Goal: Task Accomplishment & Management: Use online tool/utility

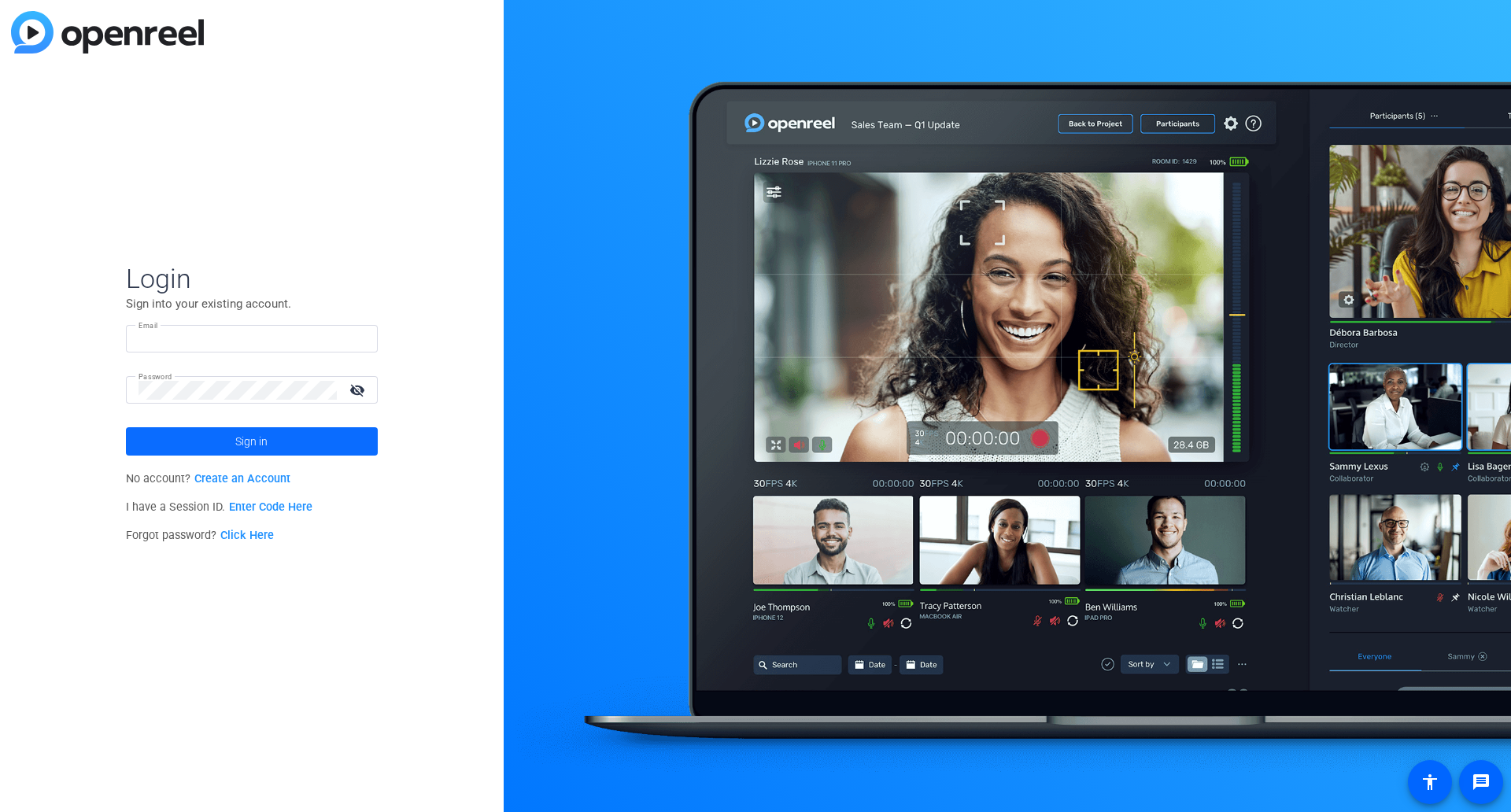
type input "[PERSON_NAME][EMAIL_ADDRESS][PERSON_NAME][DOMAIN_NAME]"
click at [241, 445] on span "Sign in" at bounding box center [251, 441] width 32 height 39
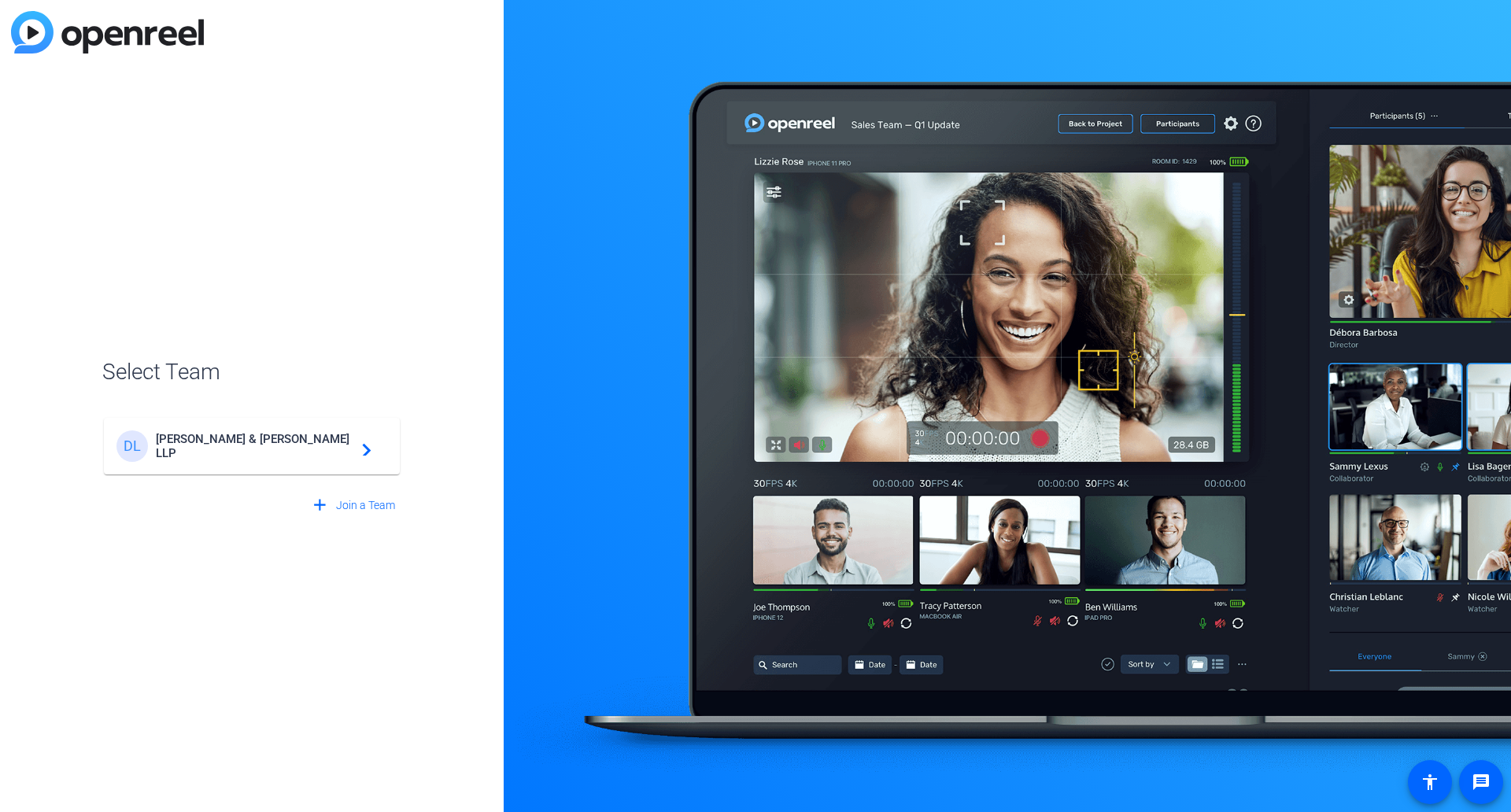
click at [241, 445] on span "[PERSON_NAME] & [PERSON_NAME] LLP" at bounding box center [254, 446] width 197 height 28
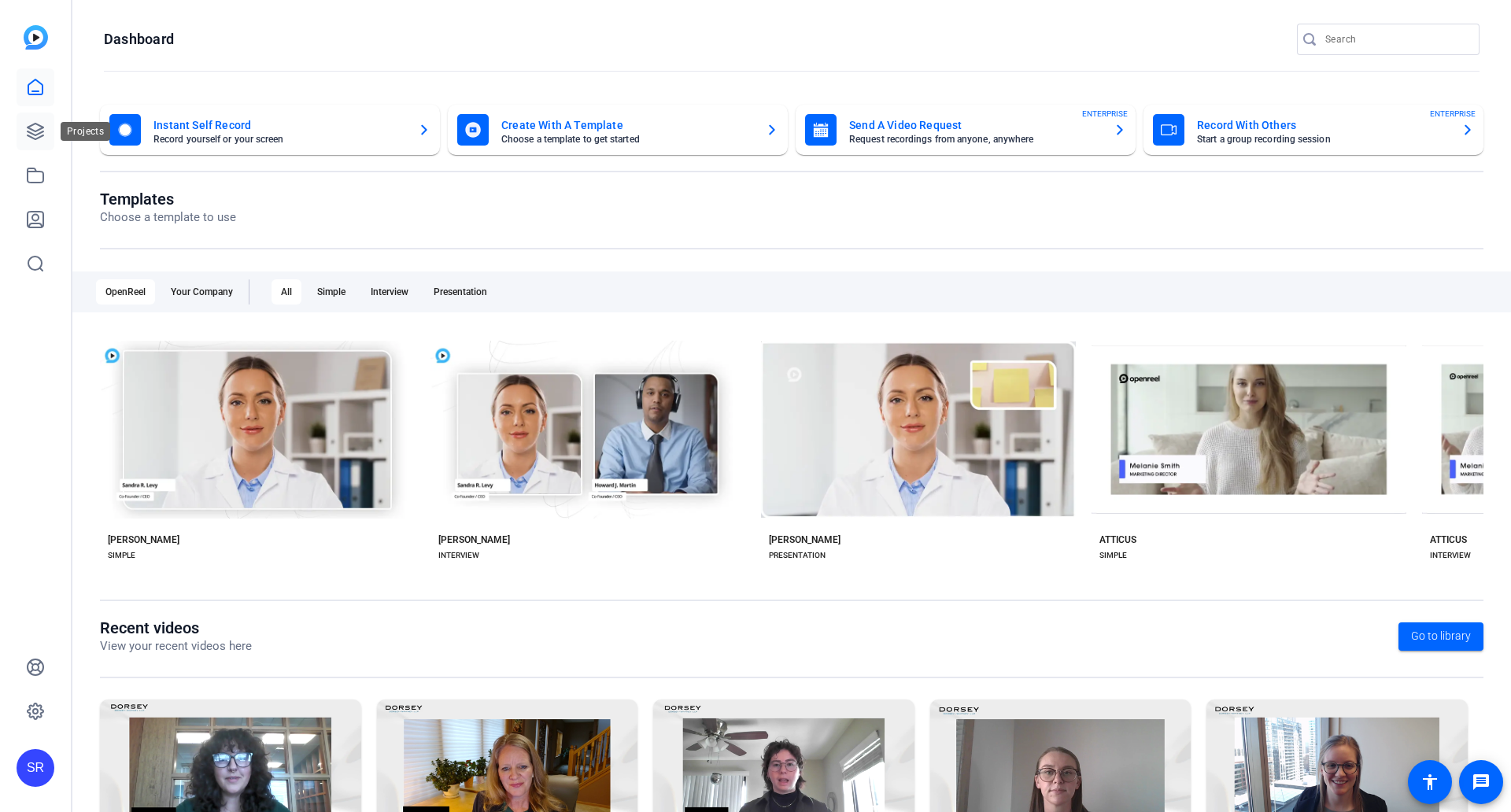
click at [25, 130] on link at bounding box center [35, 131] width 37 height 37
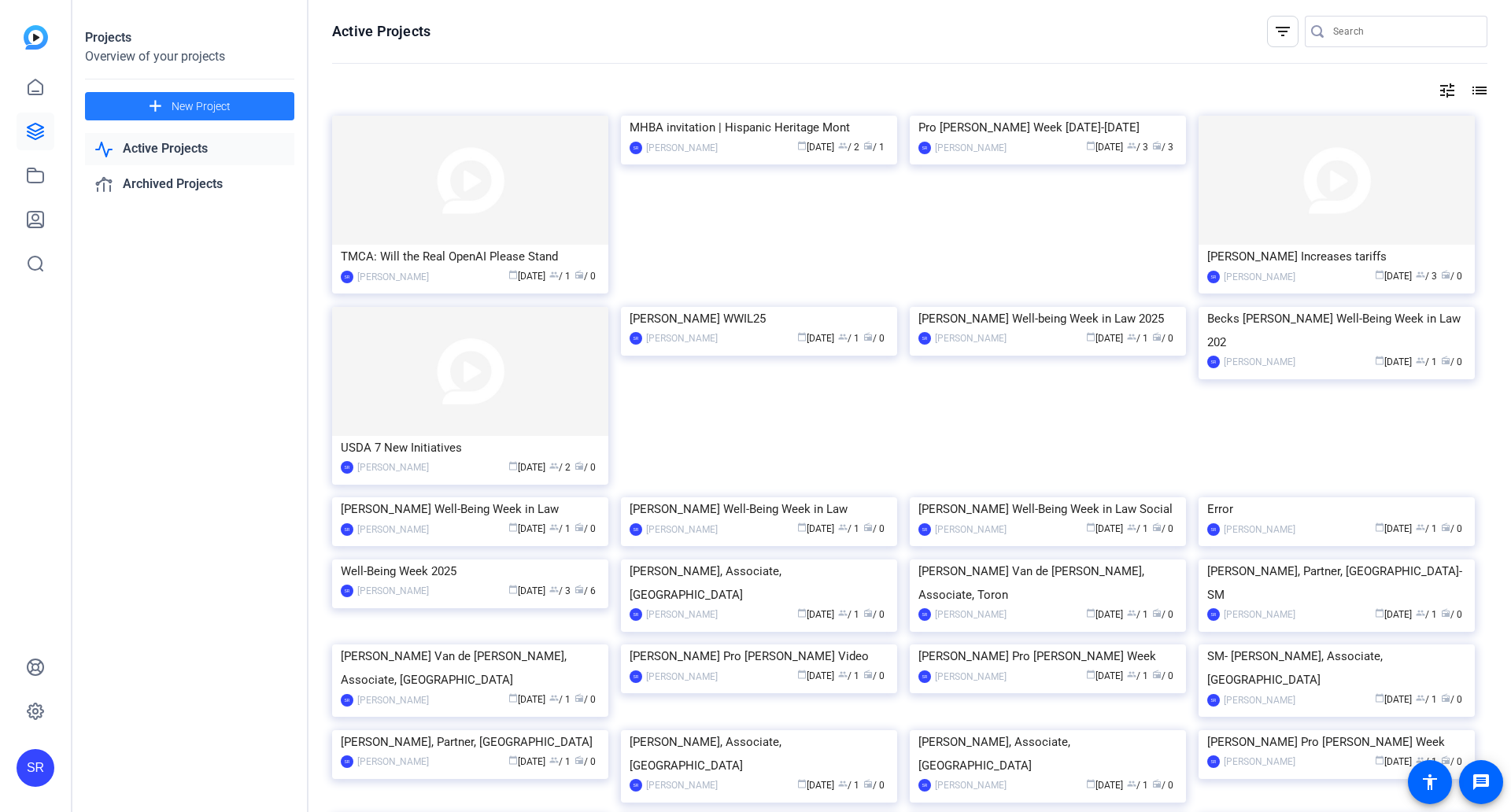
click at [256, 113] on span at bounding box center [189, 105] width 209 height 37
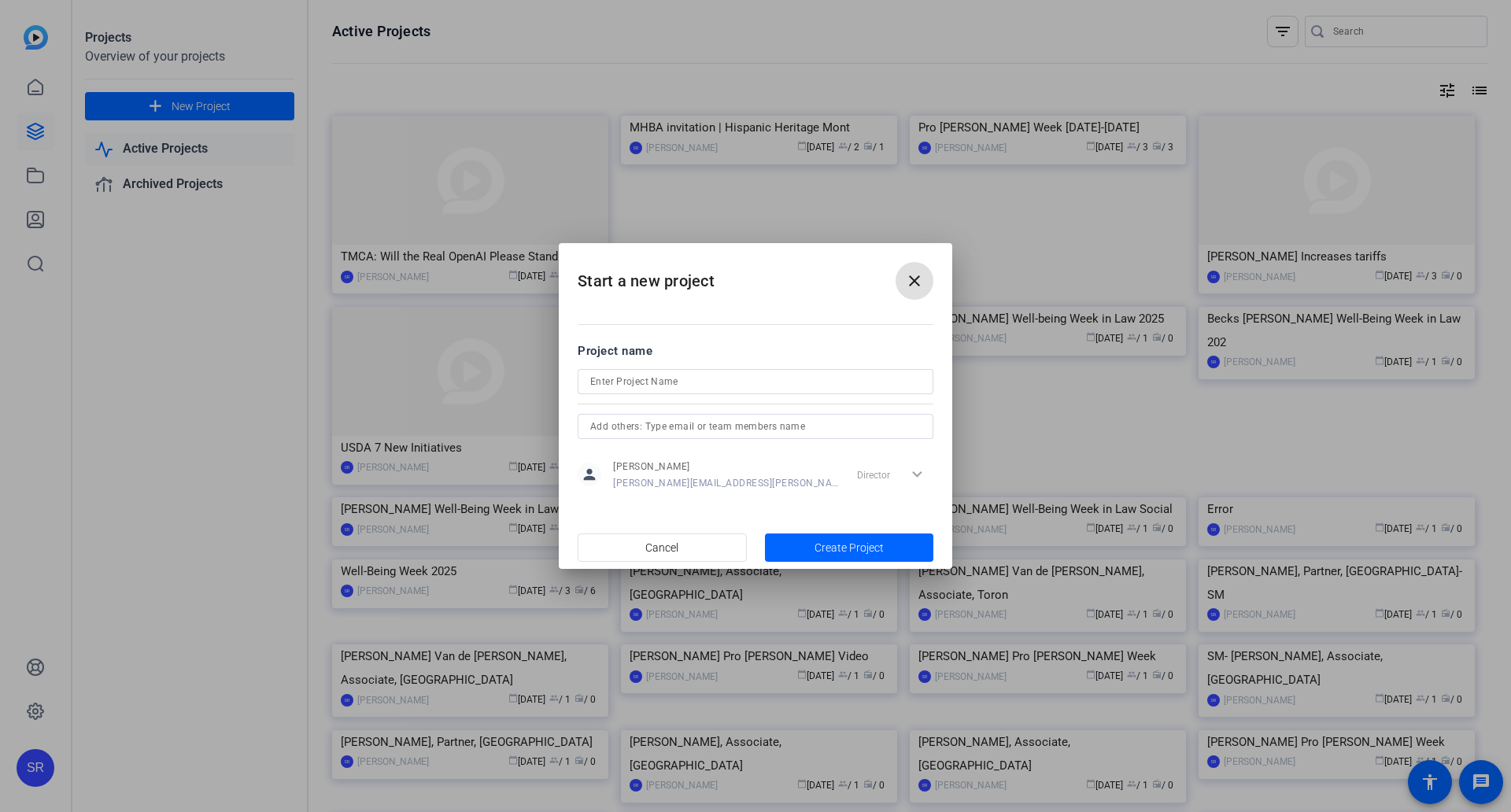
click at [772, 383] on input at bounding box center [756, 381] width 331 height 19
paste input "Trader [PERSON_NAME]’s Bags A Victory At The [GEOGRAPHIC_DATA]"
type input "Trader [PERSON_NAME]’s Bags A Victory At The [GEOGRAPHIC_DATA]"
click at [817, 543] on span "Create Project" at bounding box center [849, 548] width 69 height 17
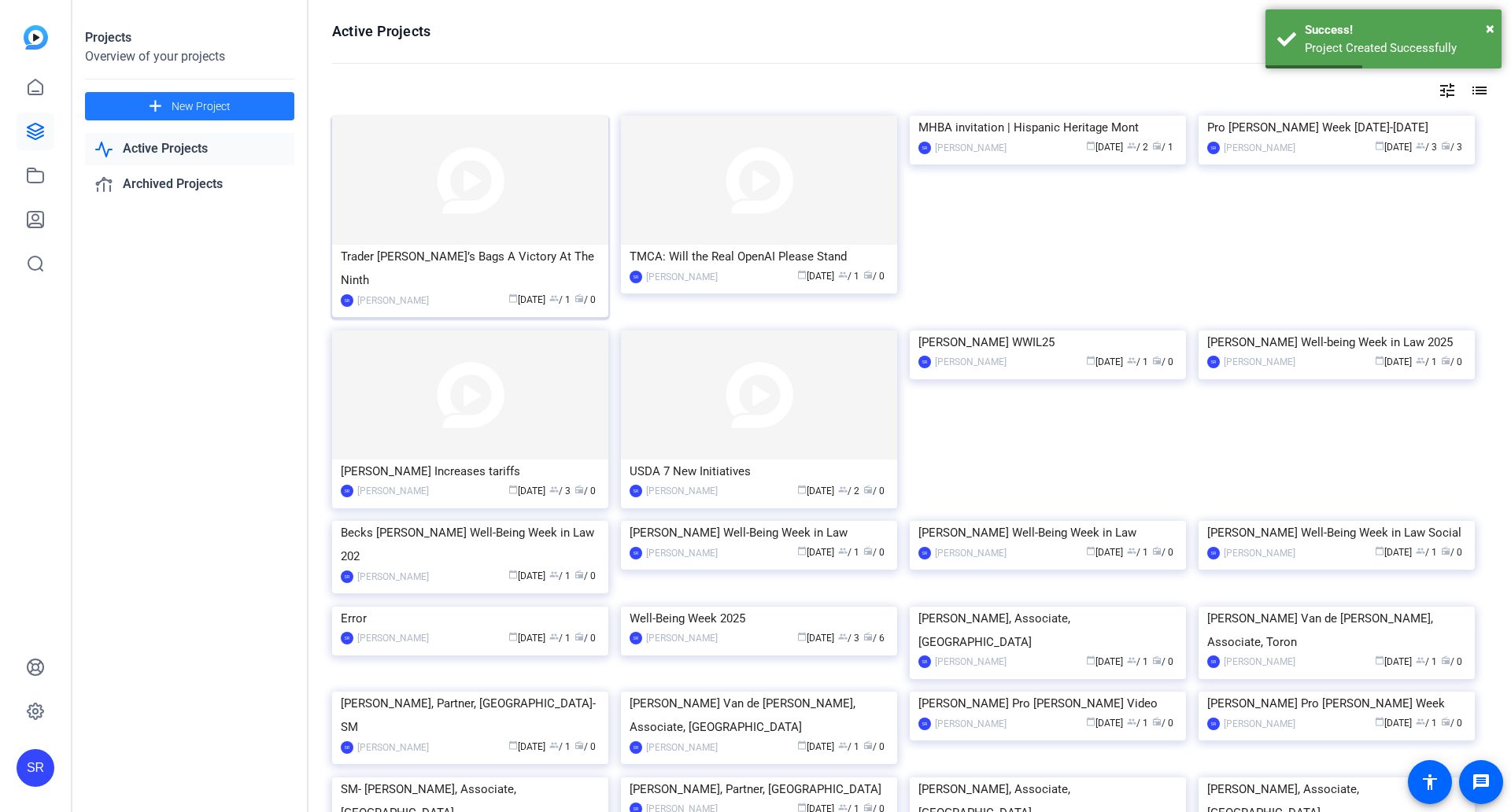
click at [548, 190] on img at bounding box center [470, 179] width 277 height 129
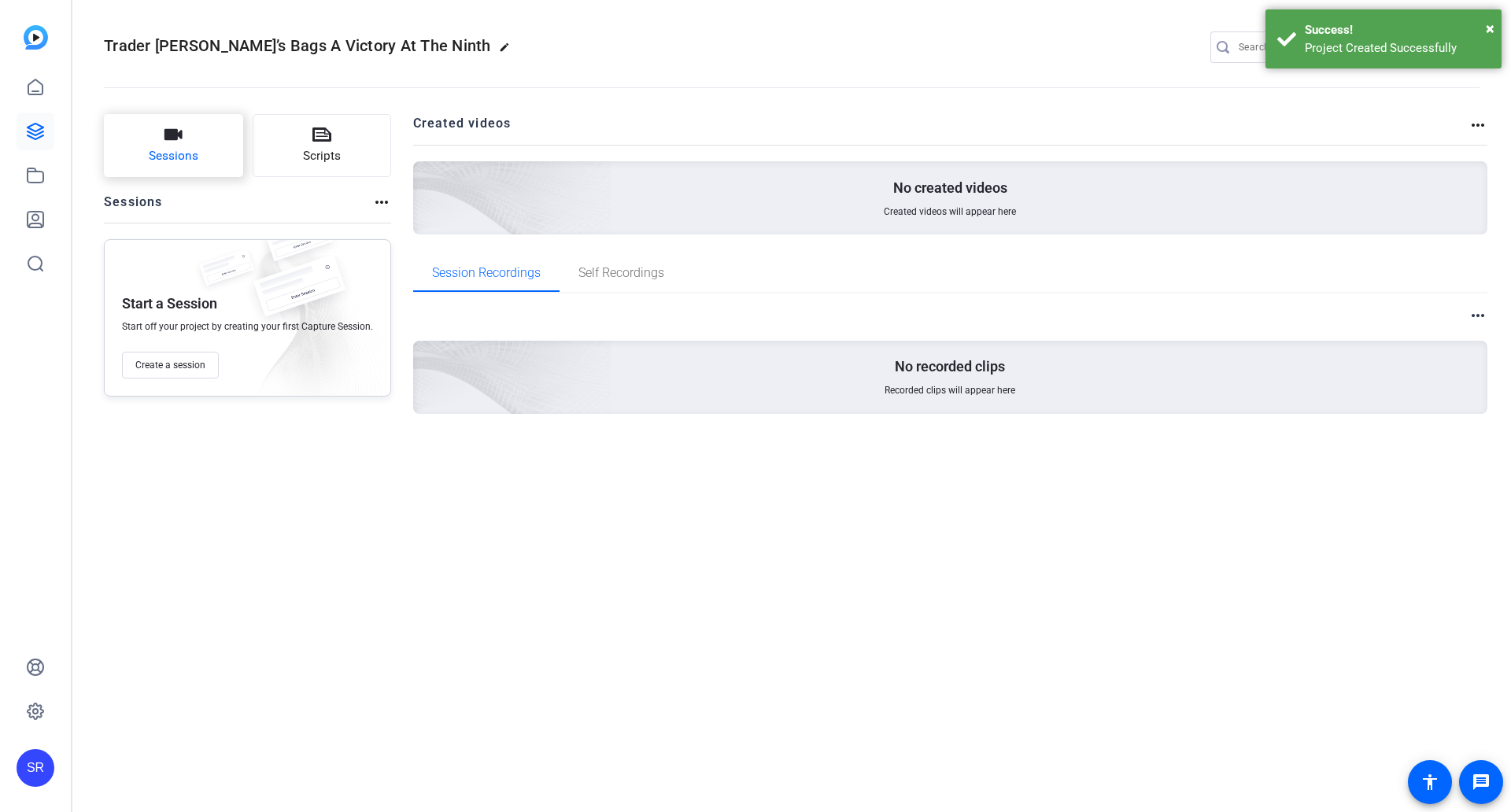
click at [183, 149] on span "Sessions" at bounding box center [174, 156] width 50 height 18
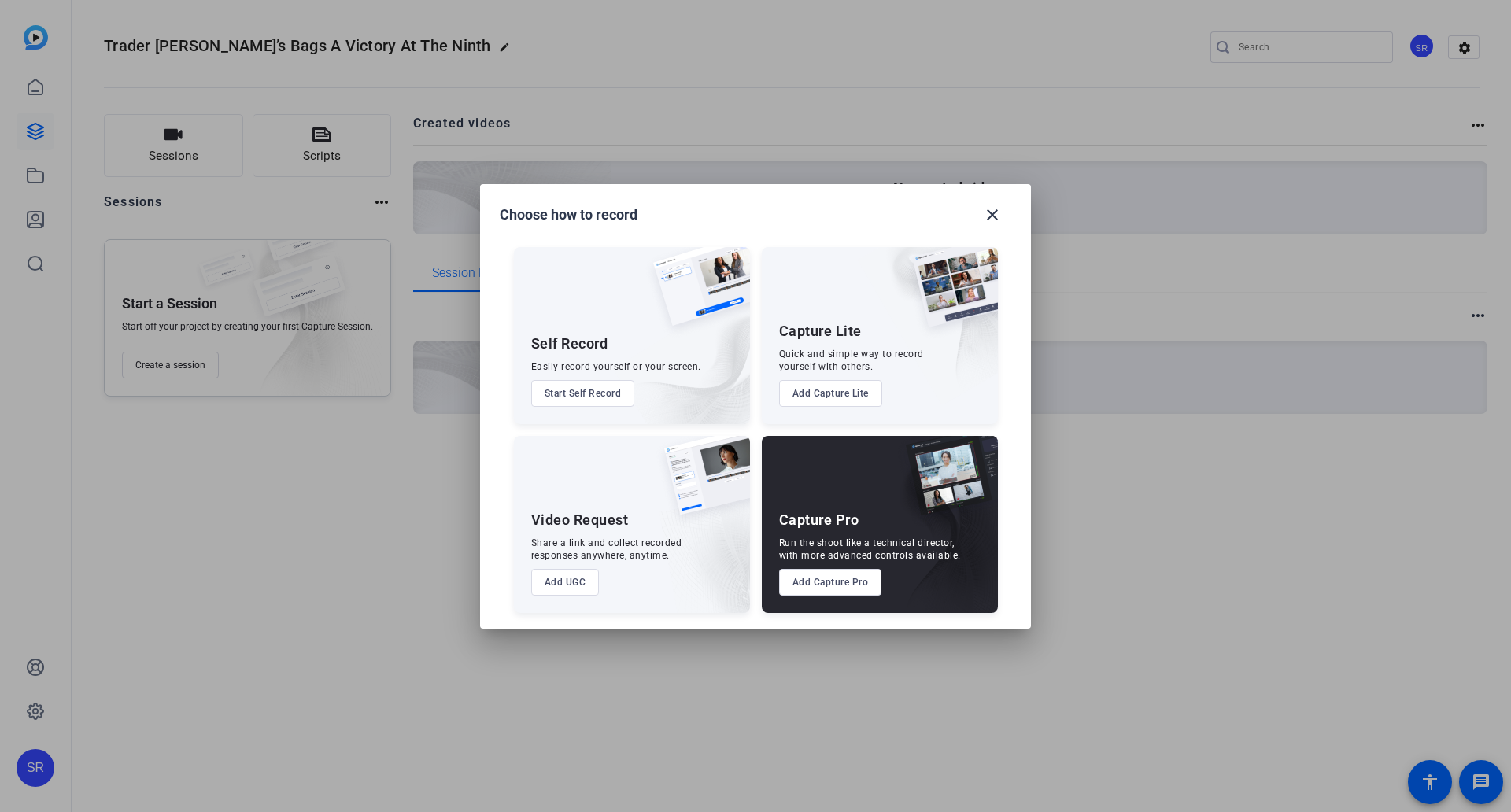
click at [574, 585] on button "Add UGC" at bounding box center [566, 582] width 68 height 27
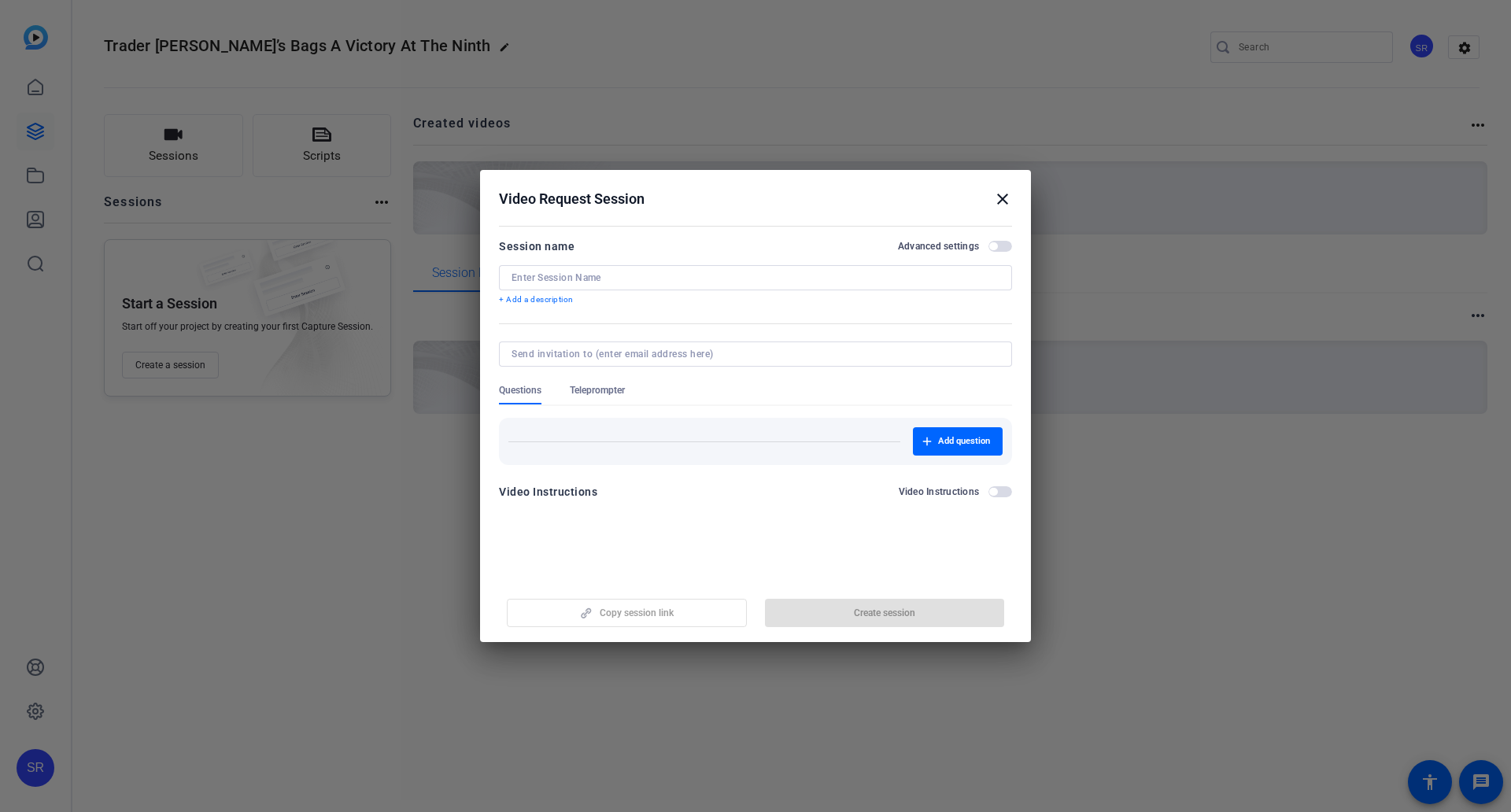
click at [614, 278] on input at bounding box center [756, 277] width 488 height 12
paste input "Trader [PERSON_NAME]’s Bags A Victory At The [GEOGRAPHIC_DATA]"
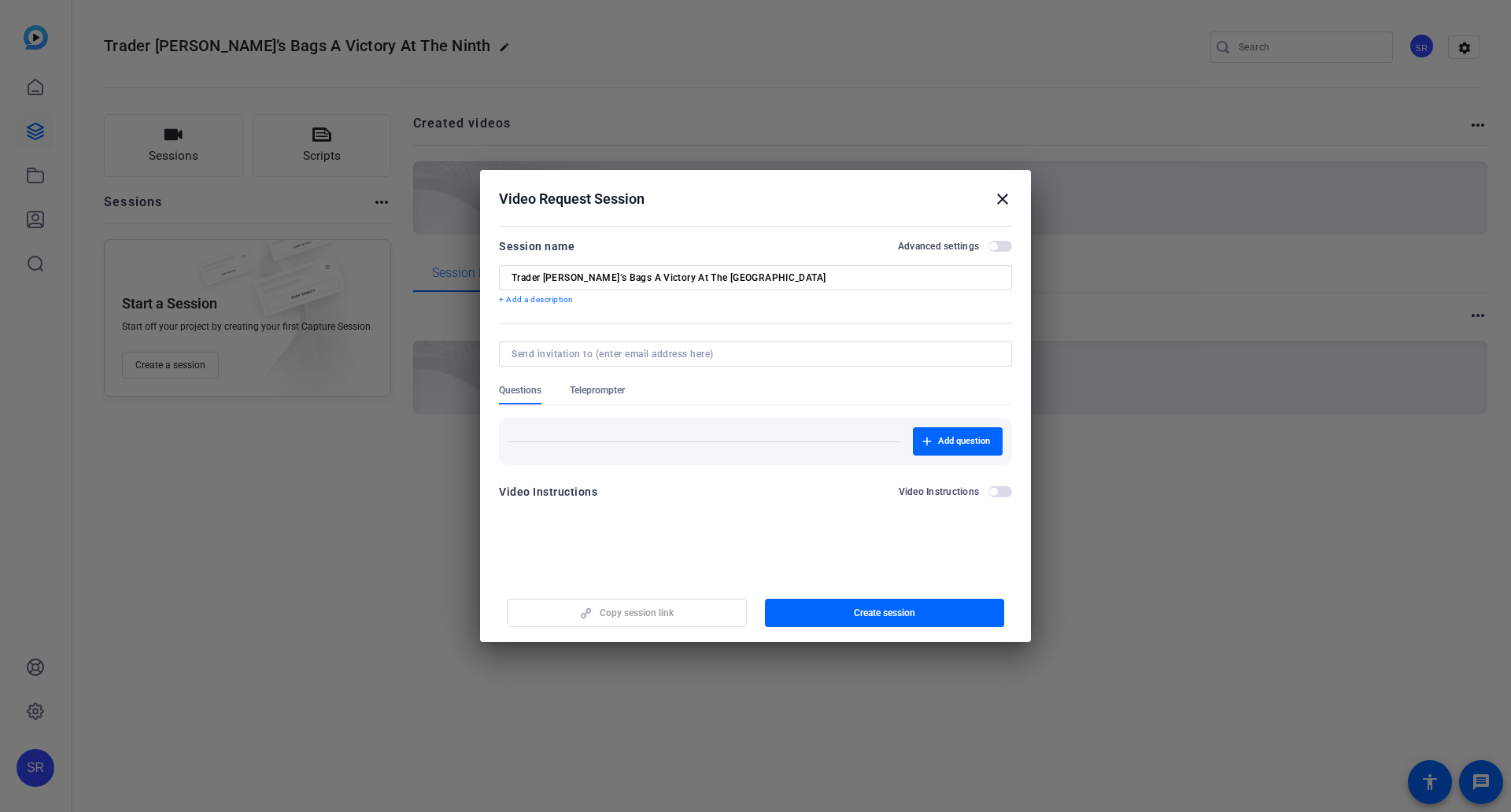
click at [514, 270] on div "Trader [PERSON_NAME]’s Bags A Victory At The [GEOGRAPHIC_DATA]" at bounding box center [756, 277] width 488 height 25
click at [513, 275] on input "Trader [PERSON_NAME]’s Bags A Victory At The [GEOGRAPHIC_DATA]" at bounding box center [756, 277] width 488 height 12
type input "Trader [PERSON_NAME]’s Bags A Victory At The [GEOGRAPHIC_DATA]"
click at [883, 621] on span "button" at bounding box center [885, 612] width 240 height 37
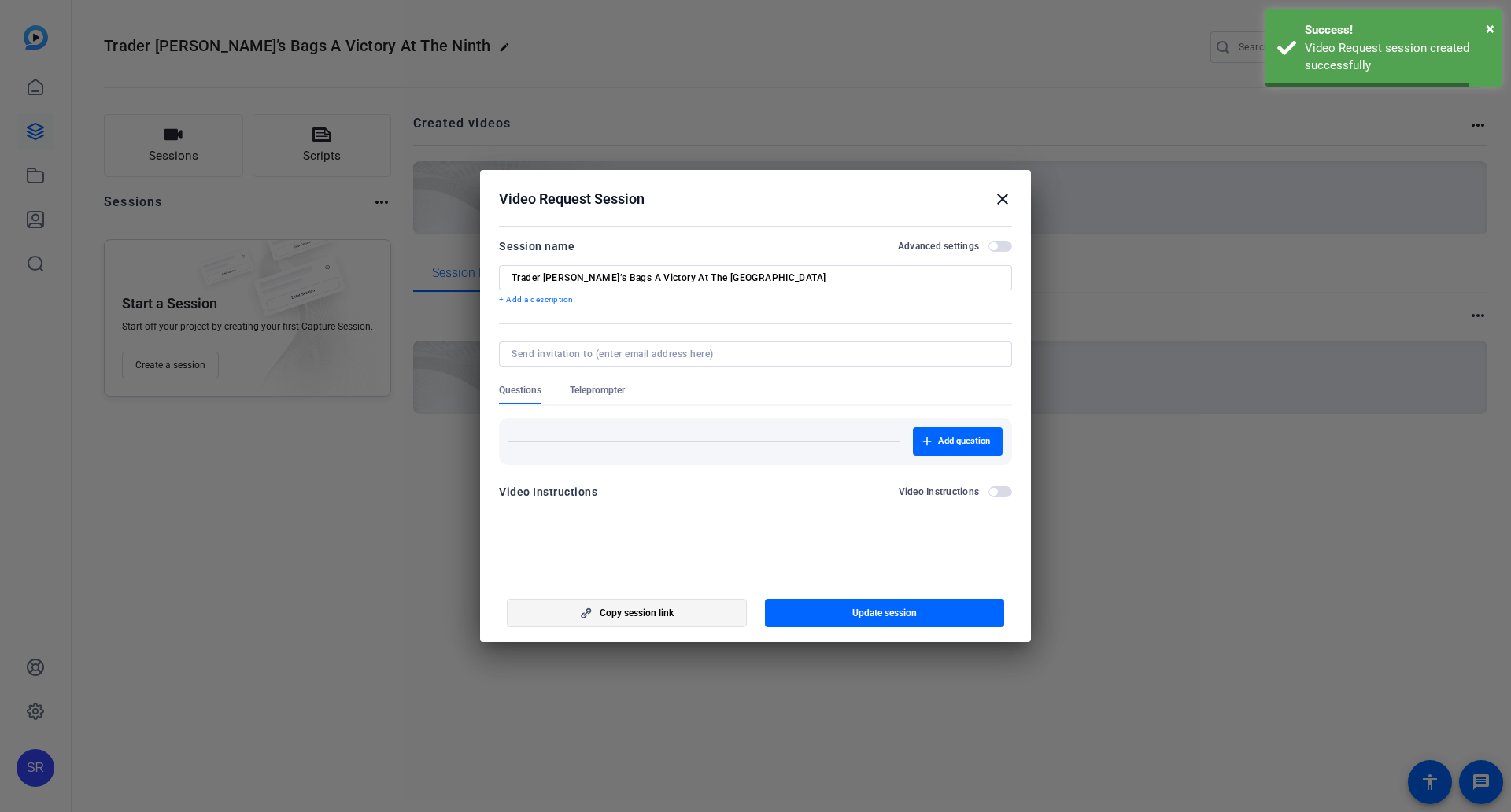
click at [660, 621] on span "button" at bounding box center [626, 612] width 238 height 37
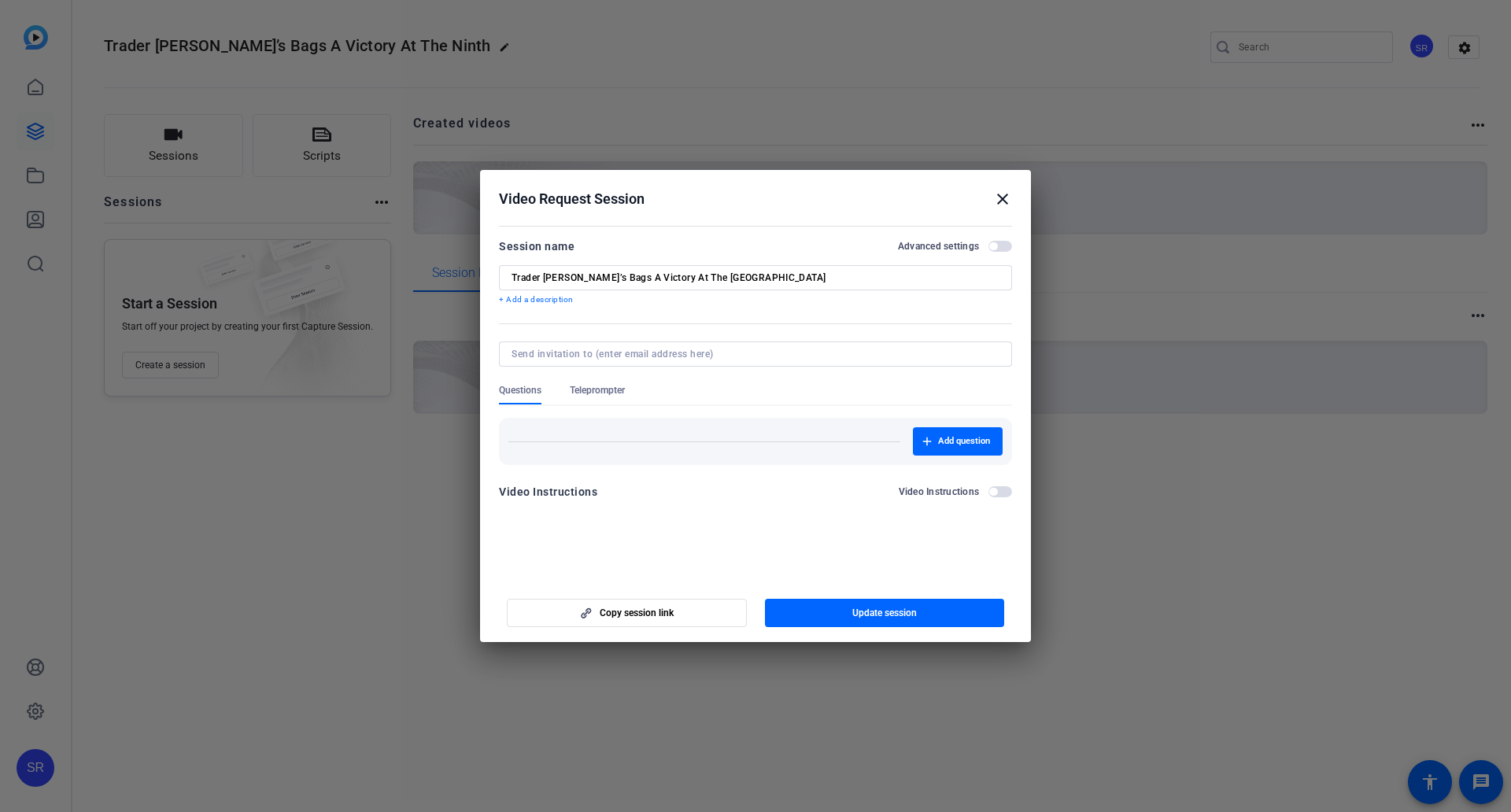
click at [1014, 199] on h2 "Video Request Session close" at bounding box center [755, 196] width 551 height 51
click at [998, 198] on mat-icon "close" at bounding box center [1003, 198] width 19 height 19
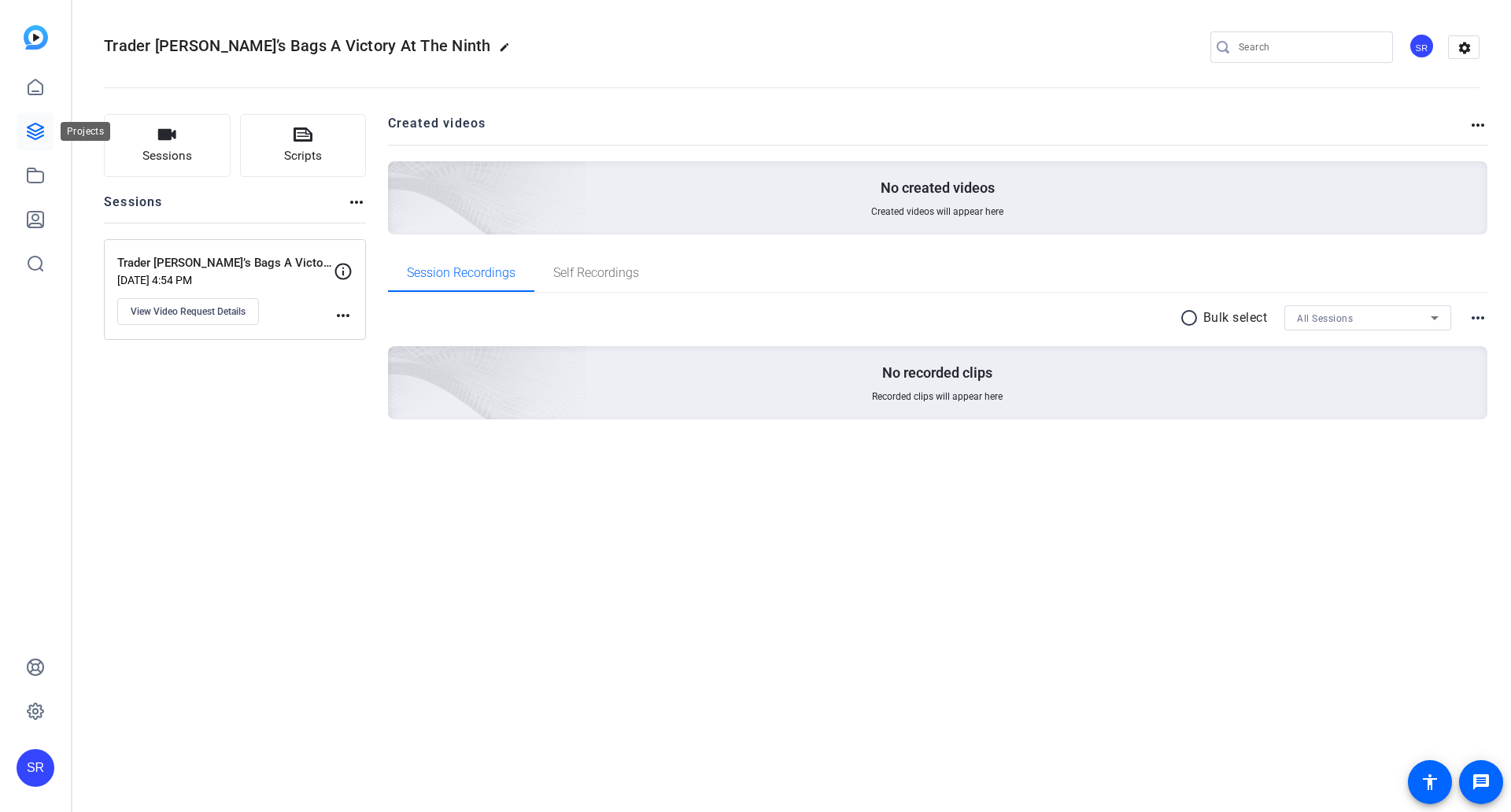
click at [34, 135] on icon at bounding box center [35, 131] width 16 height 16
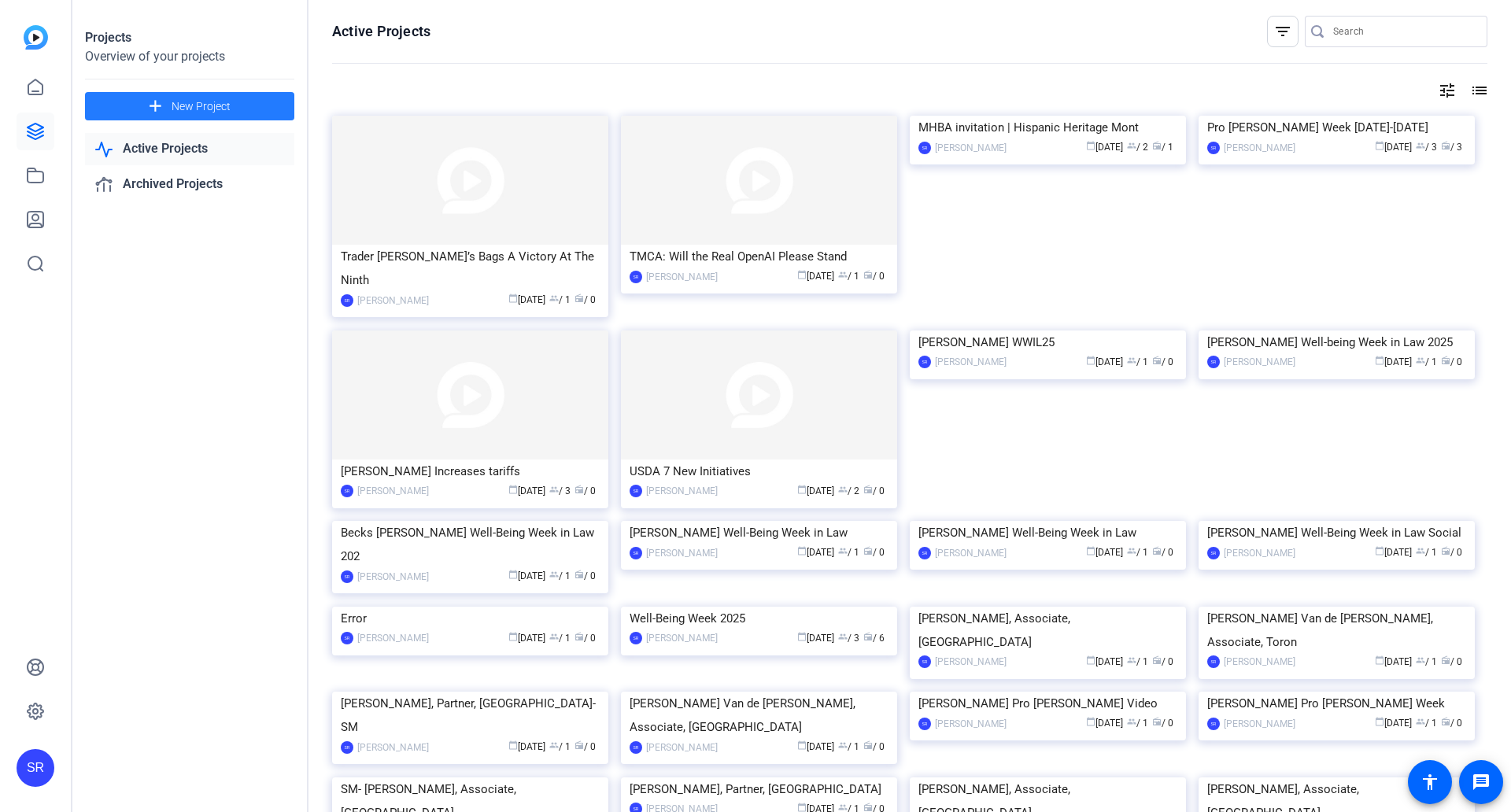
click at [204, 106] on span "New Project" at bounding box center [201, 106] width 59 height 17
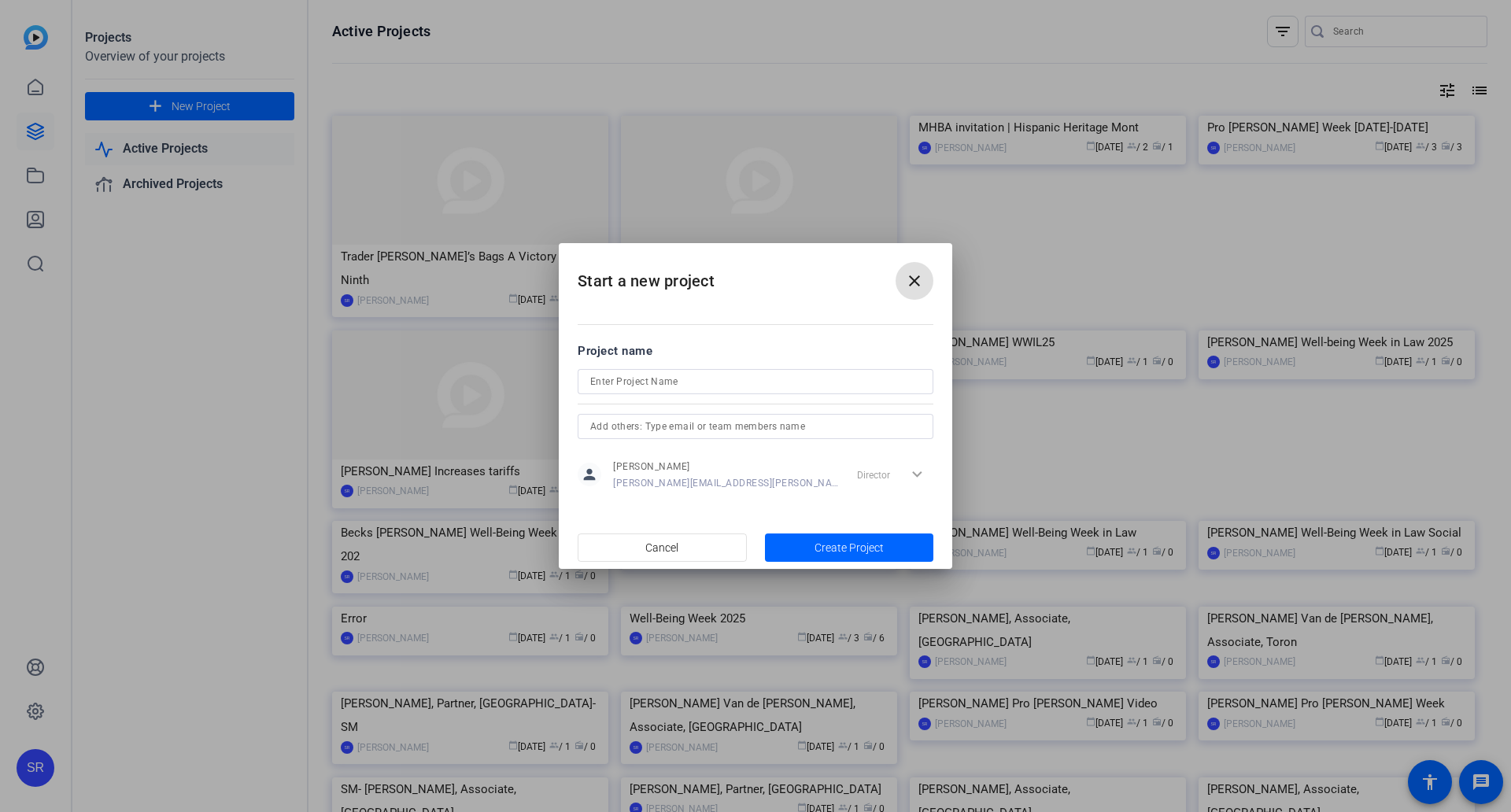
click at [909, 277] on mat-icon "close" at bounding box center [915, 281] width 19 height 19
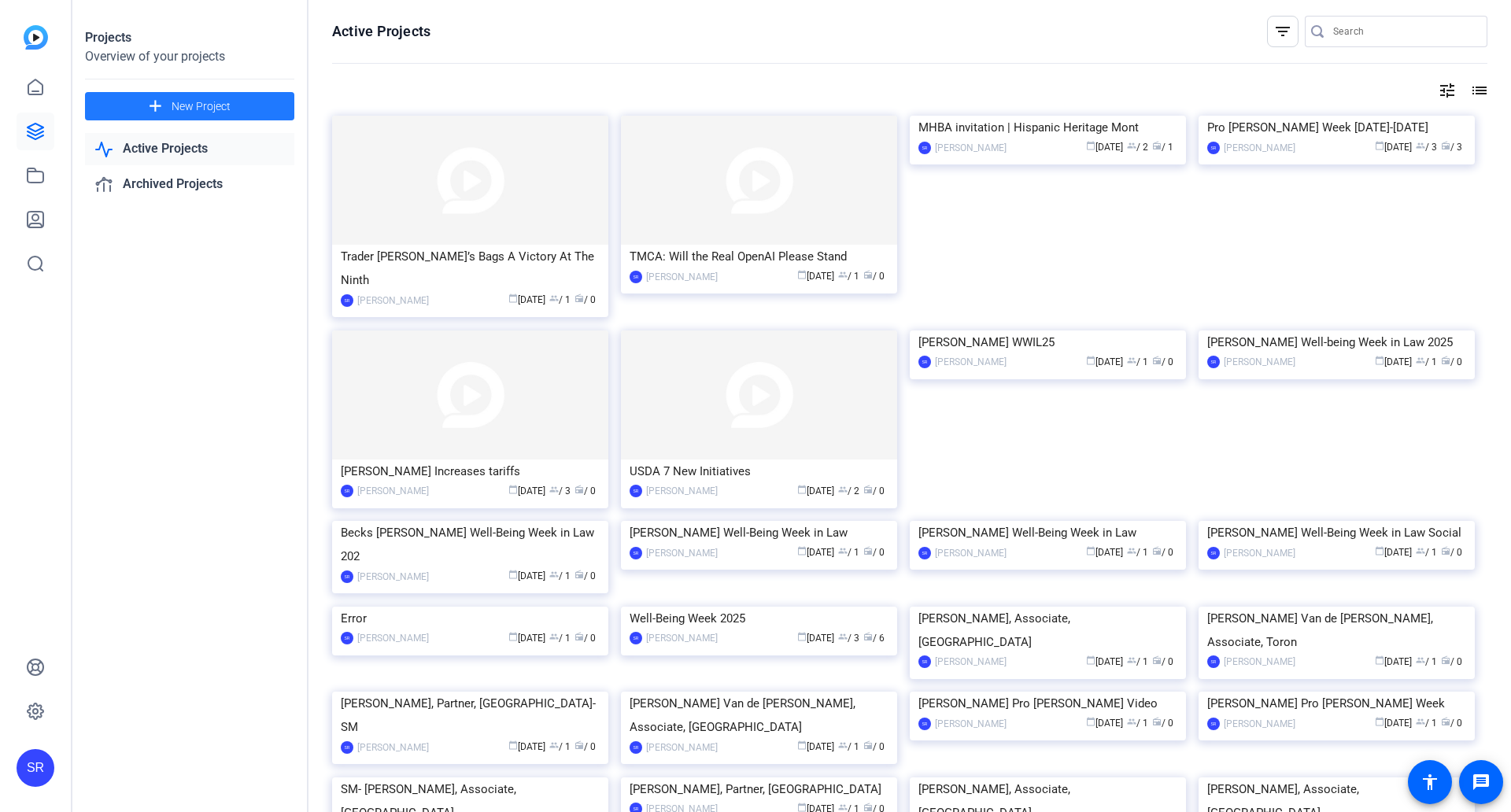
click at [228, 115] on span at bounding box center [189, 105] width 209 height 37
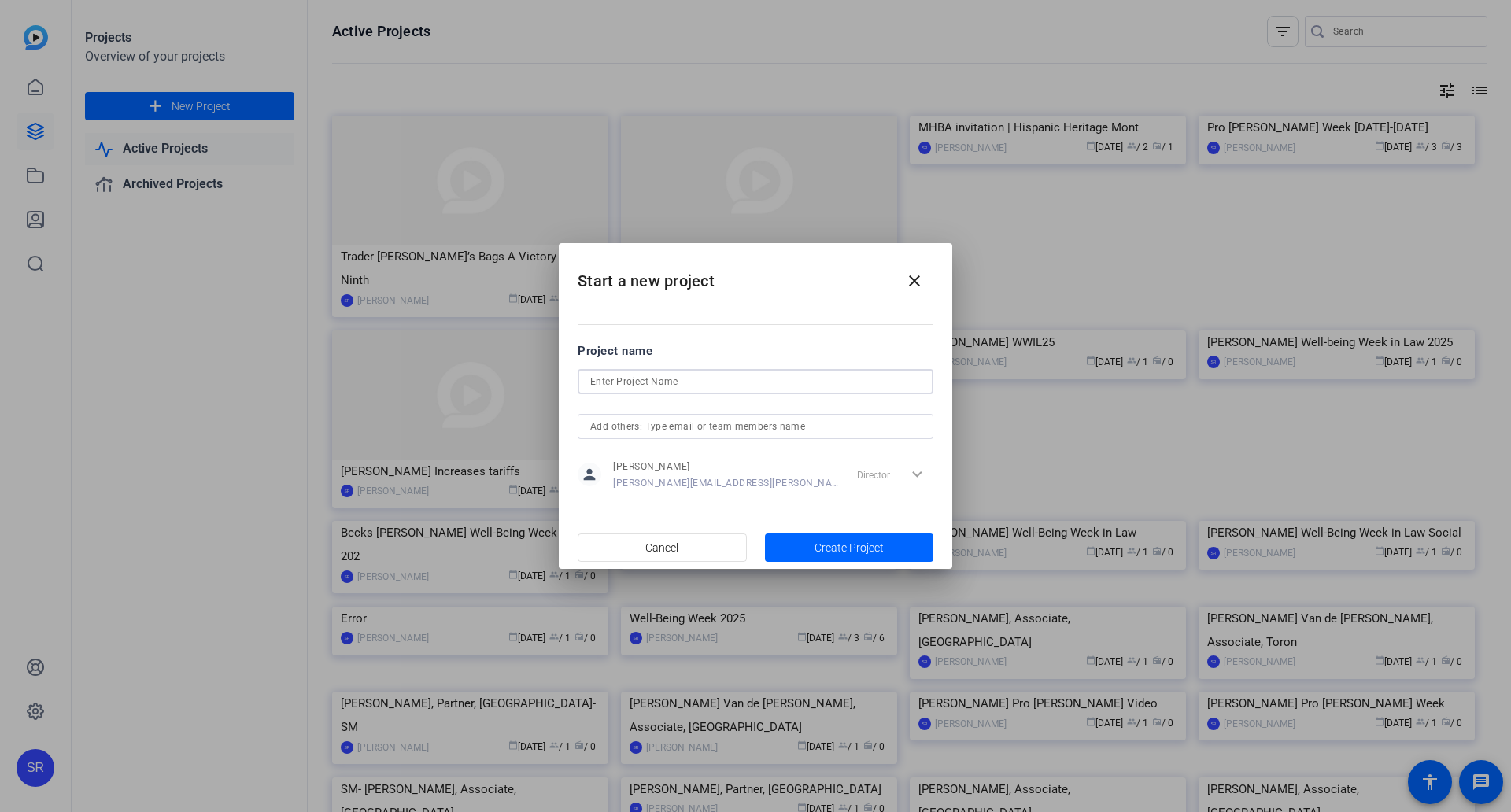
click at [594, 375] on input at bounding box center [756, 381] width 331 height 19
paste input "Sales of “Own-Brand” Goods Meet The Use Requirements for “Retail Services”"
type input "Sales of “Own-Brand” Goods Meet The Use Requirements for “Retail Services”"
click at [805, 548] on span "button" at bounding box center [850, 547] width 169 height 37
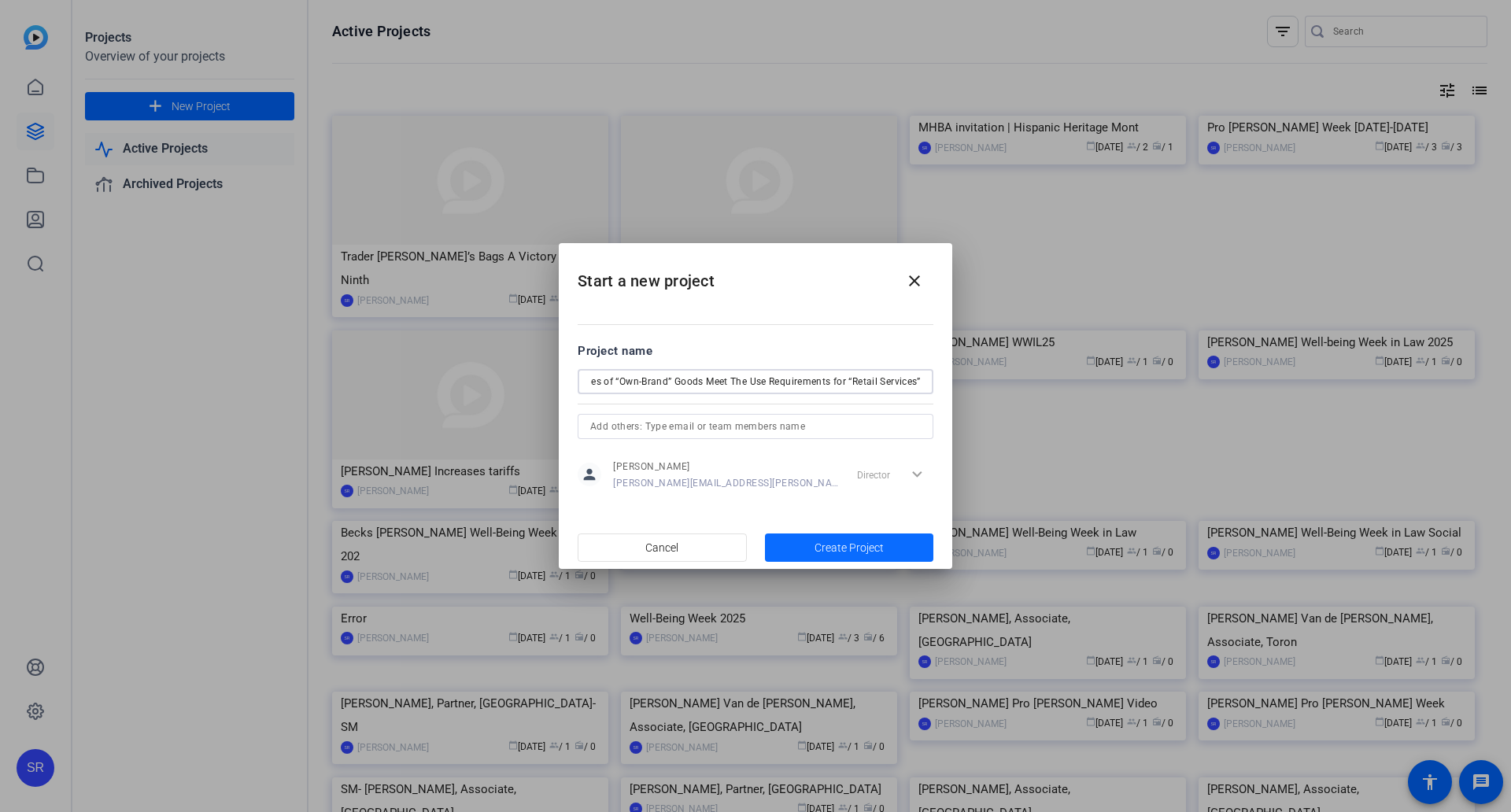
scroll to position [0, 0]
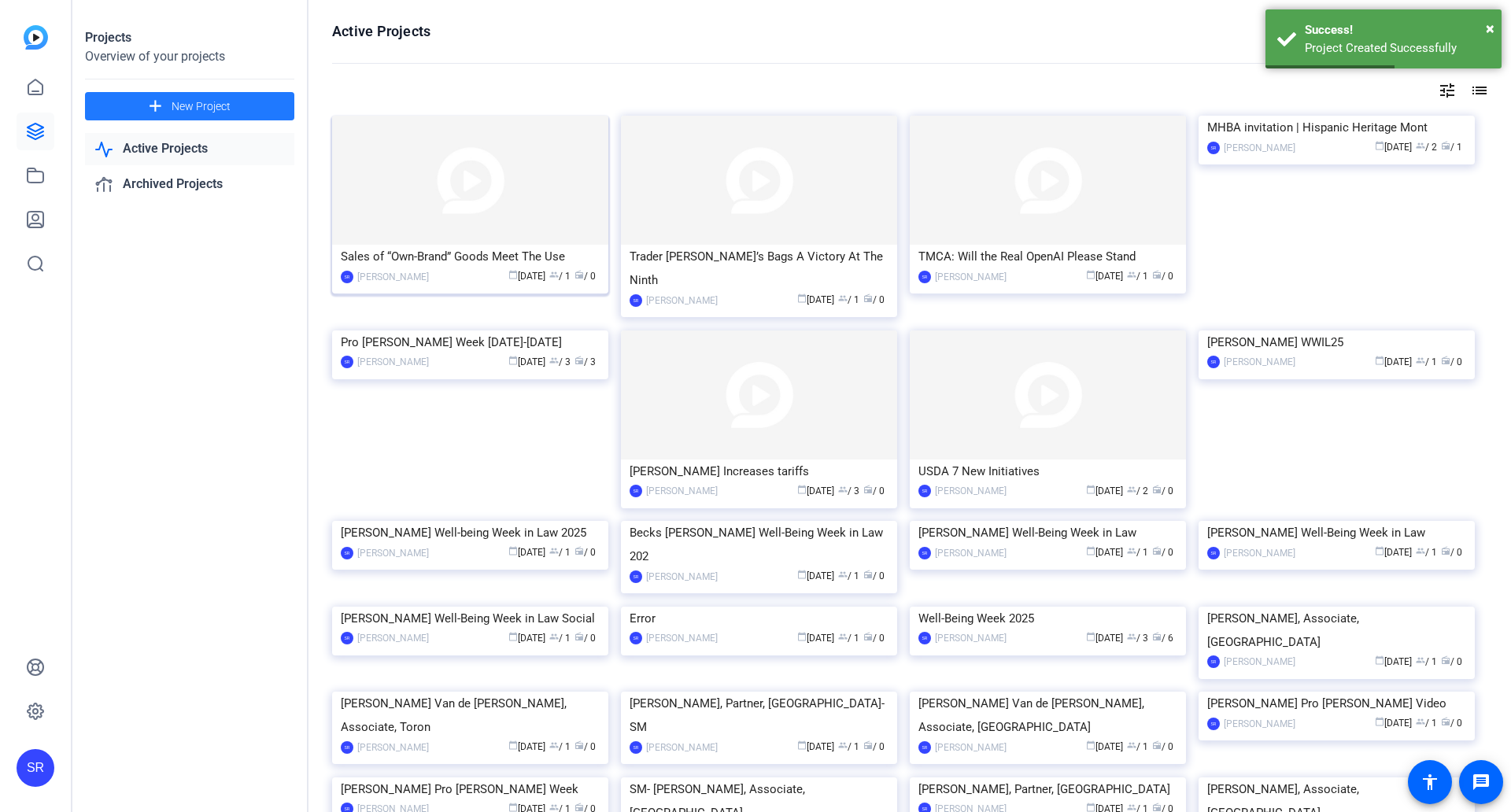
click at [449, 241] on img at bounding box center [470, 179] width 277 height 129
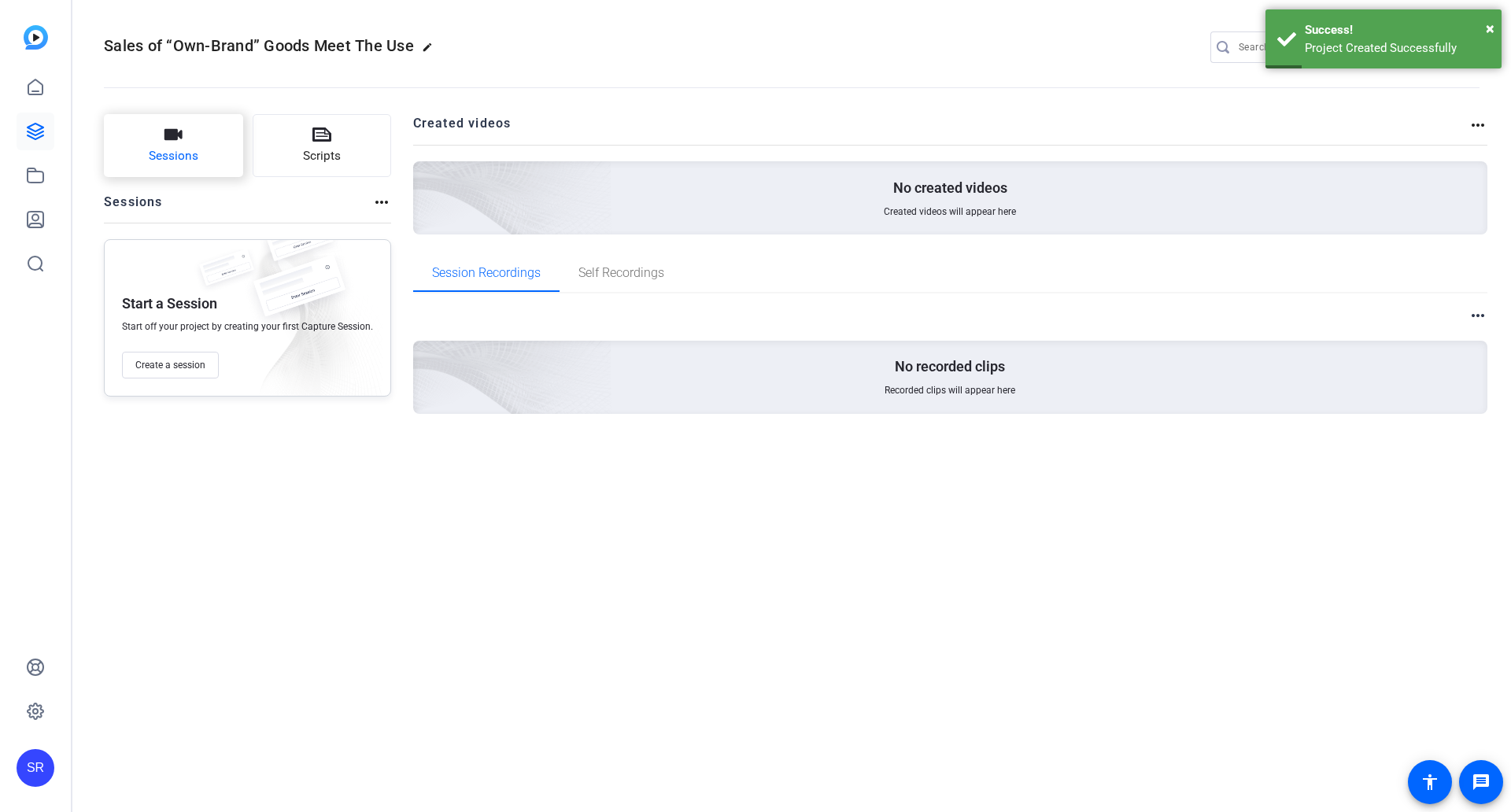
click at [166, 137] on icon "button" at bounding box center [174, 134] width 18 height 11
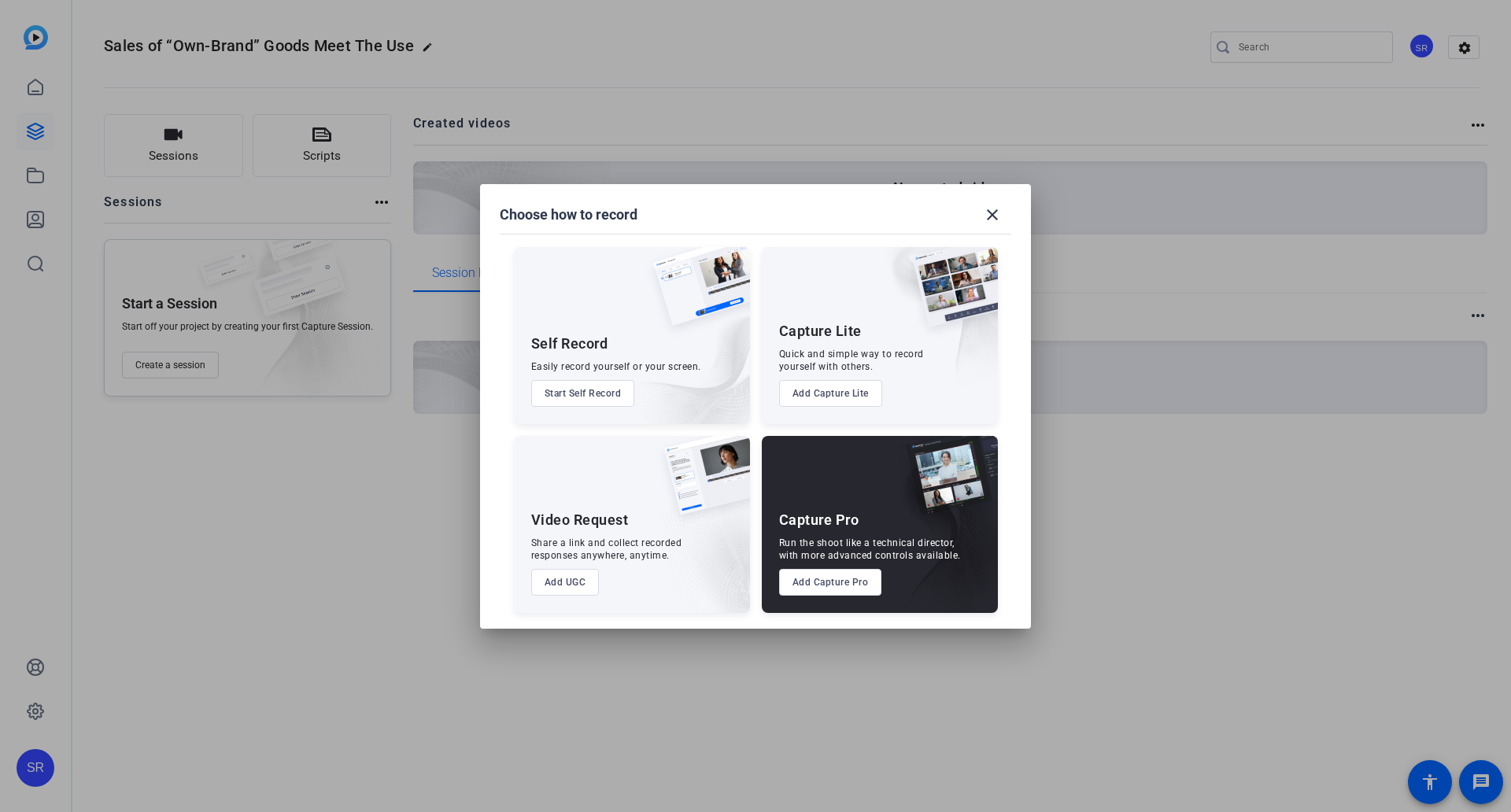
click at [562, 576] on button "Add UGC" at bounding box center [566, 582] width 68 height 27
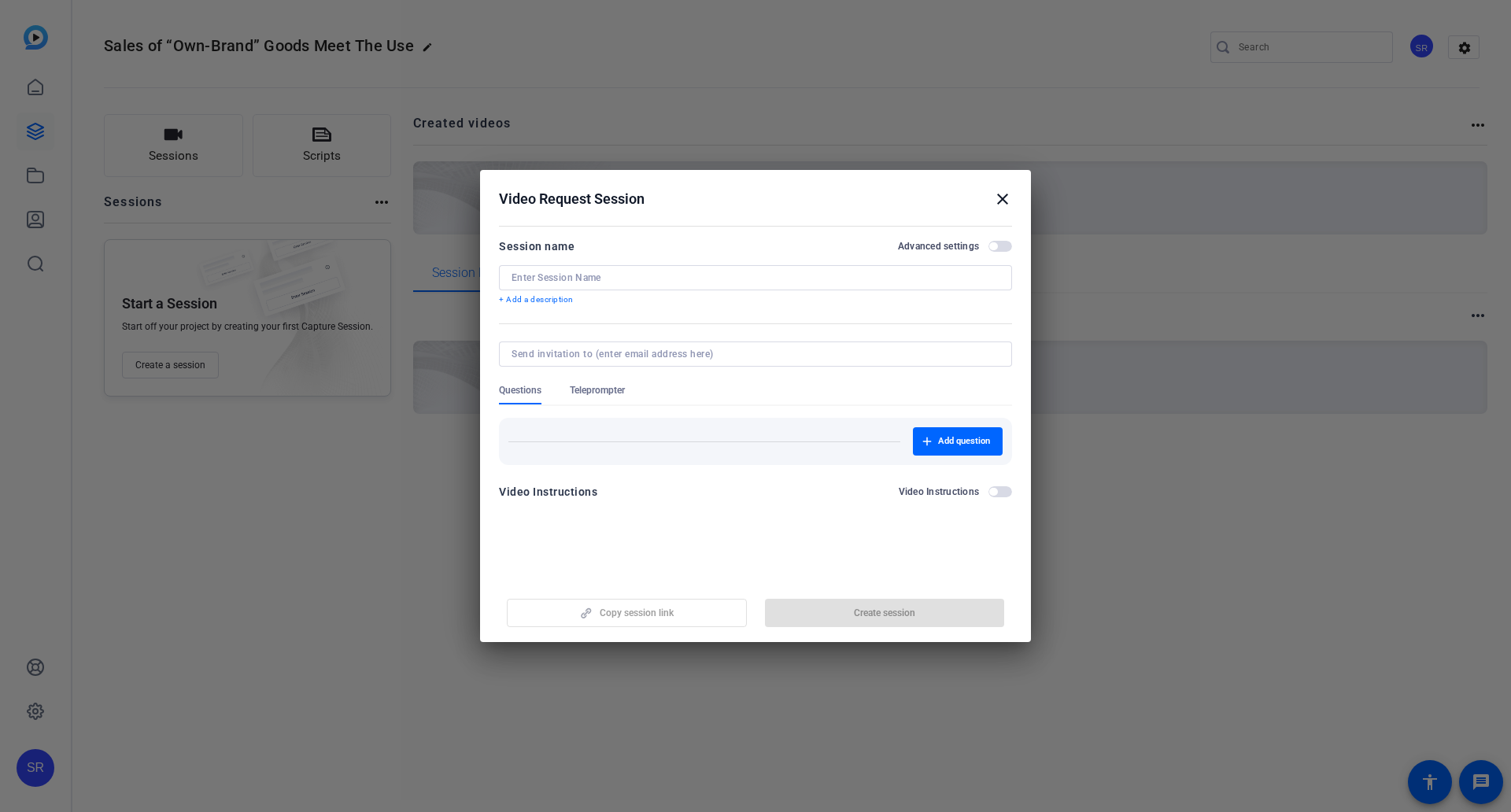
click at [589, 279] on input at bounding box center [756, 277] width 488 height 12
paste input "Sales of “Own-Brand” Goods Meet The Use Requiremen"
type input "TMCA Blog: Sales of “Own-Brand""
click at [872, 616] on span "Create session" at bounding box center [885, 613] width 61 height 12
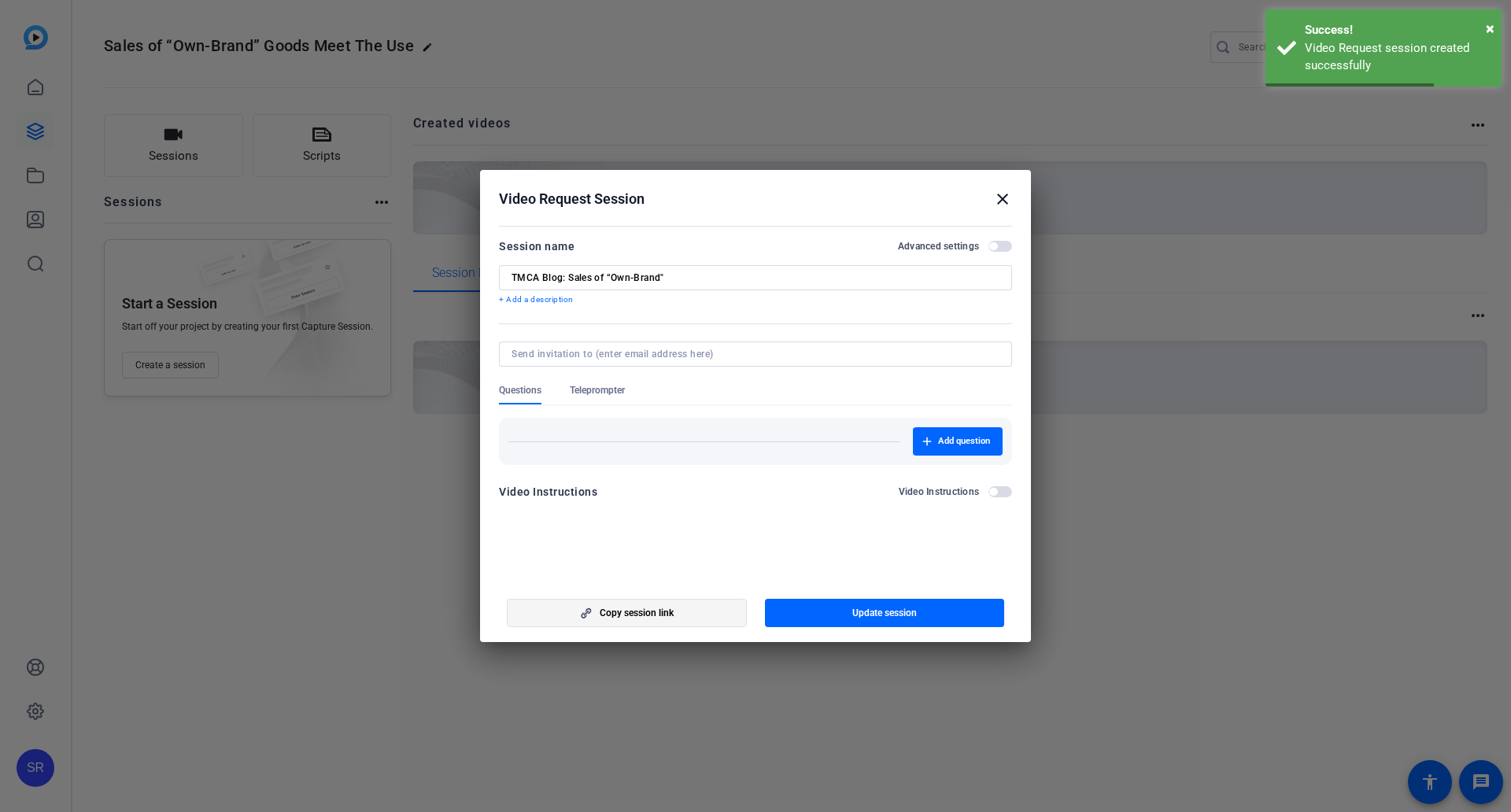
click at [699, 609] on span "button" at bounding box center [626, 612] width 238 height 37
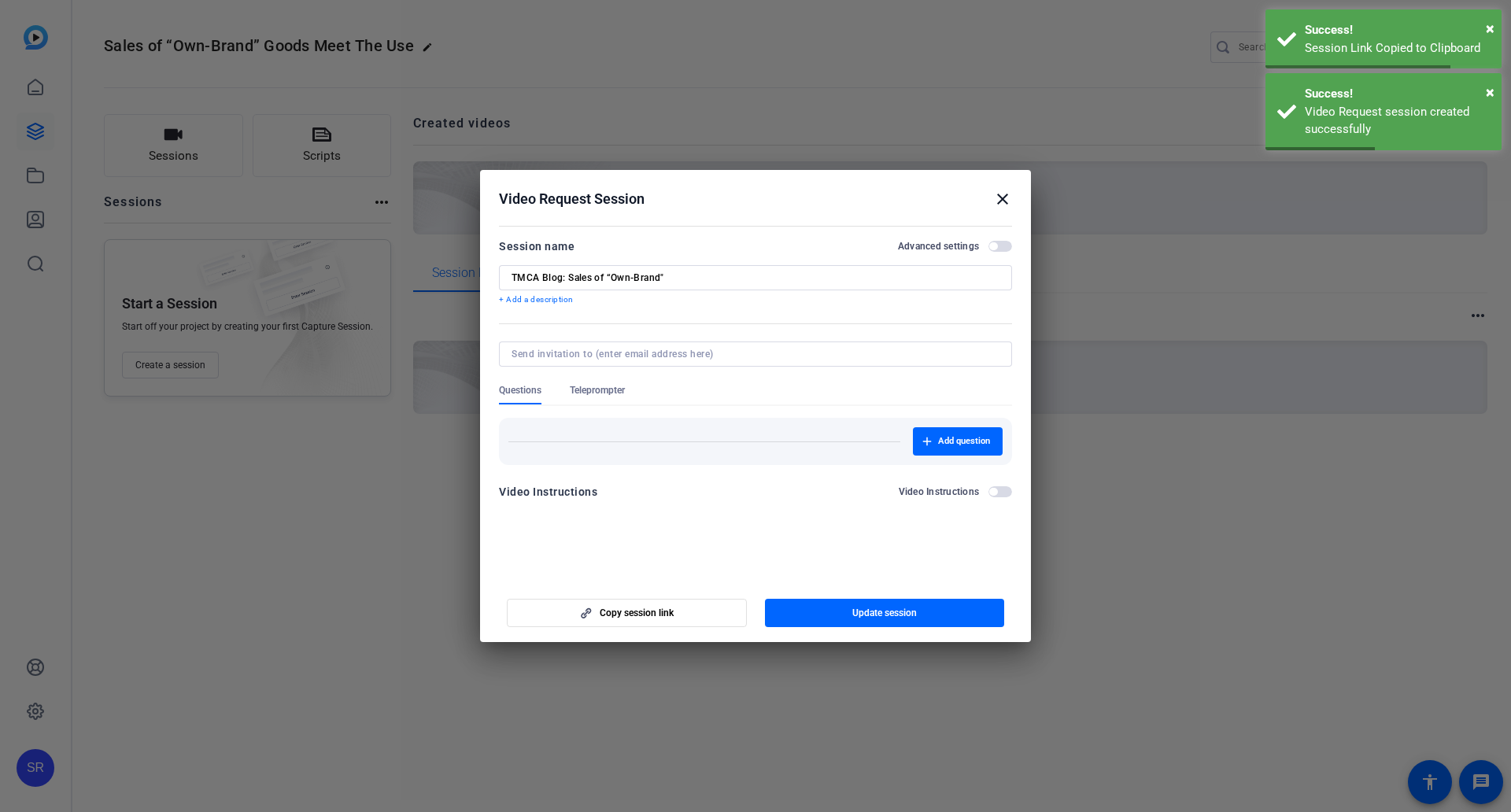
click at [1008, 203] on mat-icon "close" at bounding box center [1003, 198] width 19 height 19
